Goal: Transaction & Acquisition: Purchase product/service

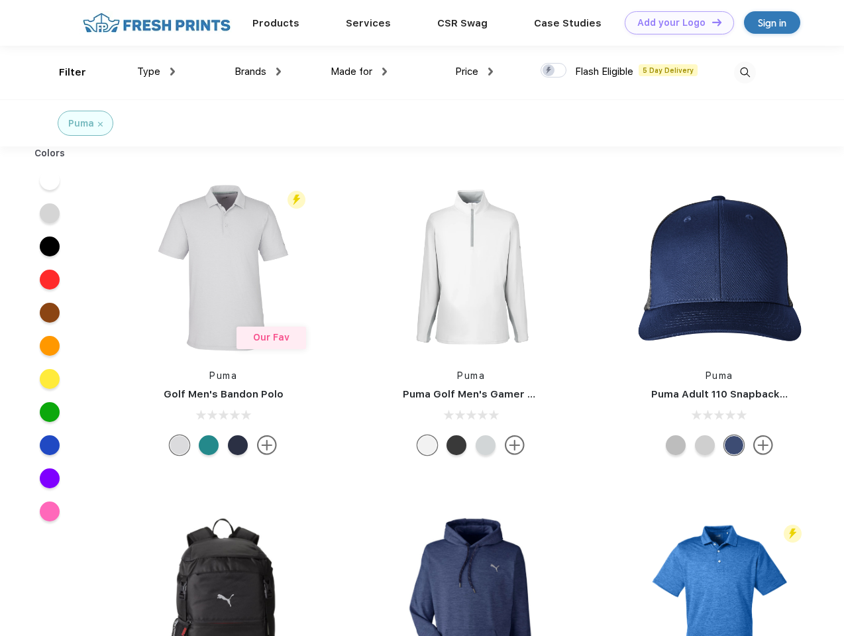
click at [674, 23] on link "Add your Logo Design Tool" at bounding box center [679, 22] width 109 height 23
click at [0, 0] on div "Design Tool" at bounding box center [0, 0] width 0 height 0
click at [711, 22] on link "Add your Logo Design Tool" at bounding box center [679, 22] width 109 height 23
click at [64, 72] on div "Filter" at bounding box center [72, 72] width 27 height 15
click at [156, 72] on span "Type" at bounding box center [148, 72] width 23 height 12
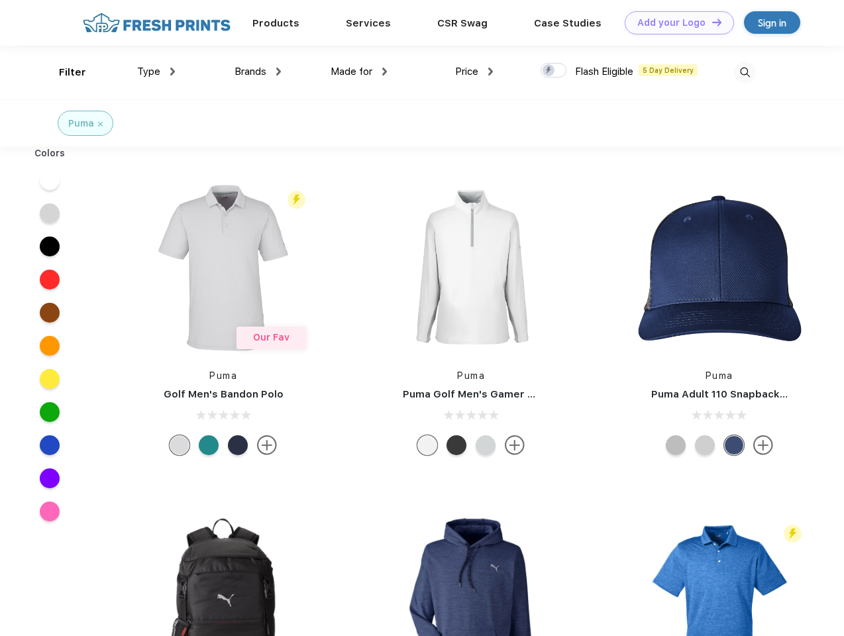
click at [258, 72] on span "Brands" at bounding box center [251, 72] width 32 height 12
click at [359, 72] on span "Made for" at bounding box center [352, 72] width 42 height 12
click at [474, 72] on span "Price" at bounding box center [466, 72] width 23 height 12
click at [554, 71] on div at bounding box center [554, 70] width 26 height 15
click at [549, 71] on input "checkbox" at bounding box center [545, 66] width 9 height 9
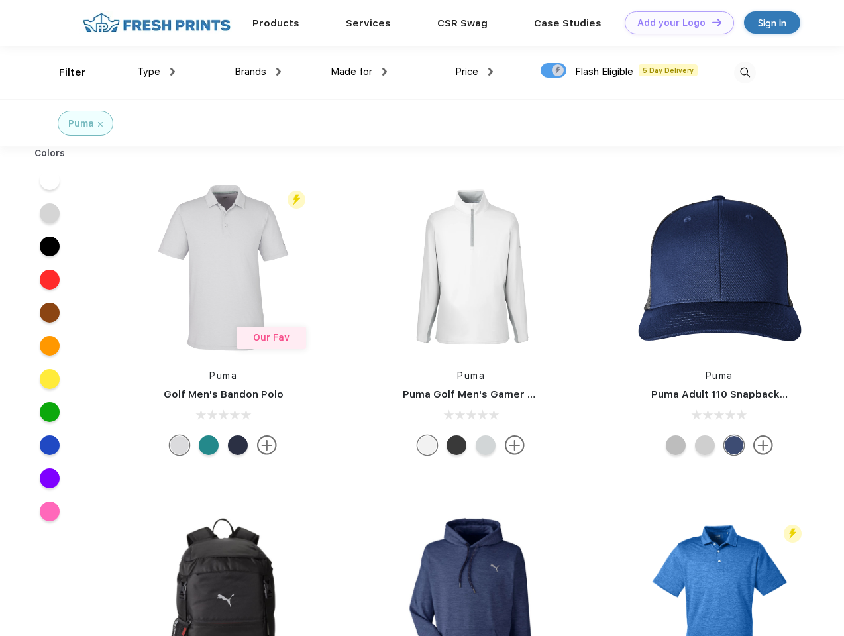
click at [745, 72] on img at bounding box center [745, 73] width 22 height 22
